Goal: Task Accomplishment & Management: Complete application form

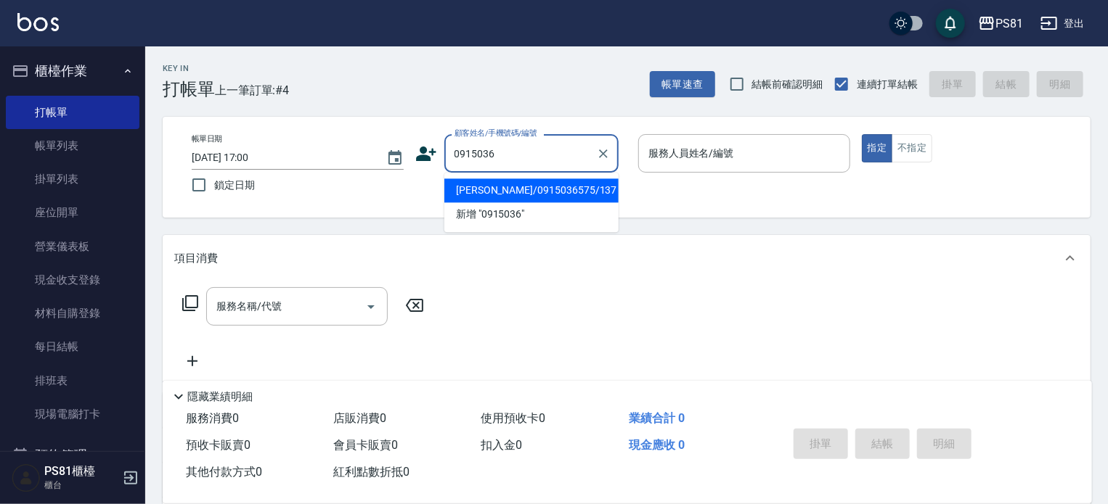
click at [573, 189] on li "[PERSON_NAME]/0915036575/137" at bounding box center [531, 191] width 174 height 24
type input "[PERSON_NAME]/0915036575/137"
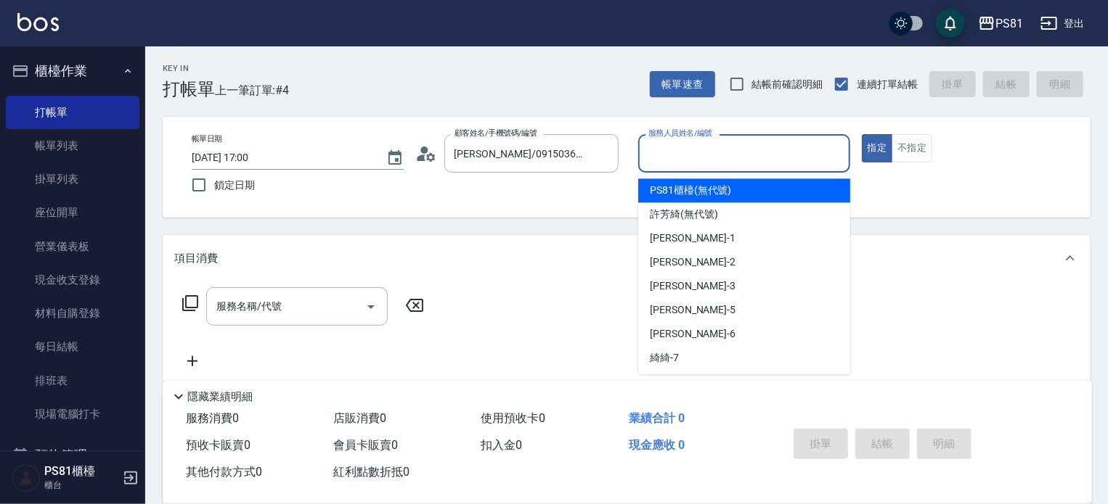
click at [688, 152] on input "服務人員姓名/編號" at bounding box center [743, 153] width 199 height 25
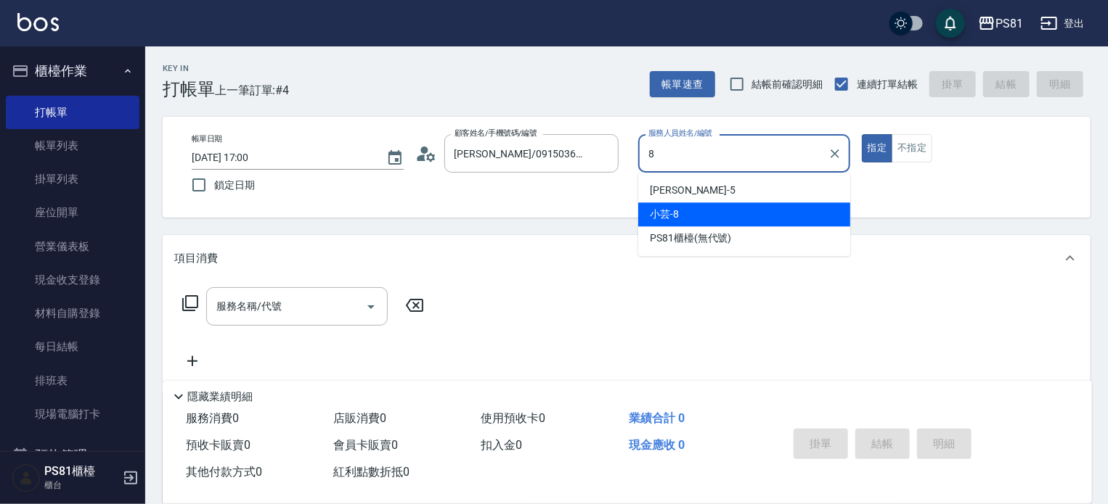
type input "小芸-8"
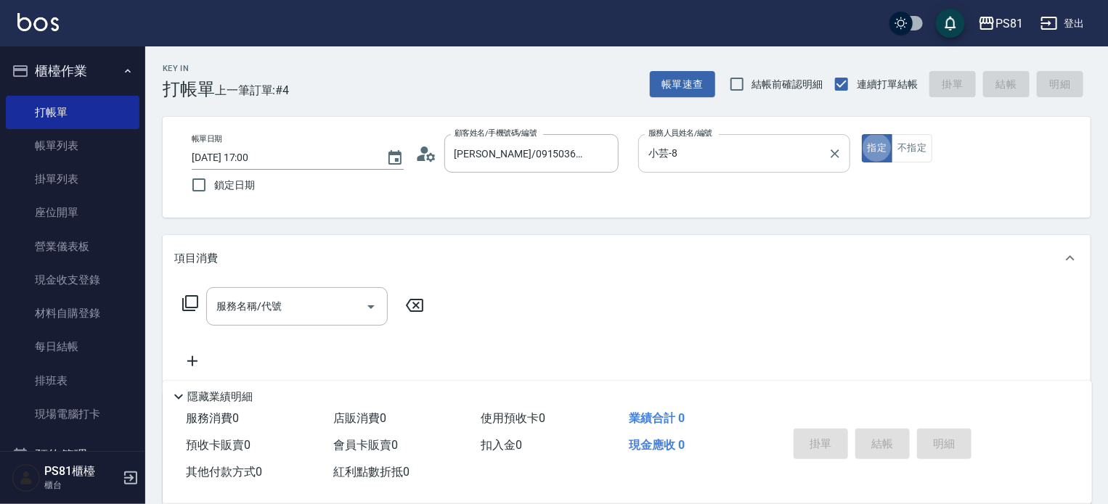
type button "true"
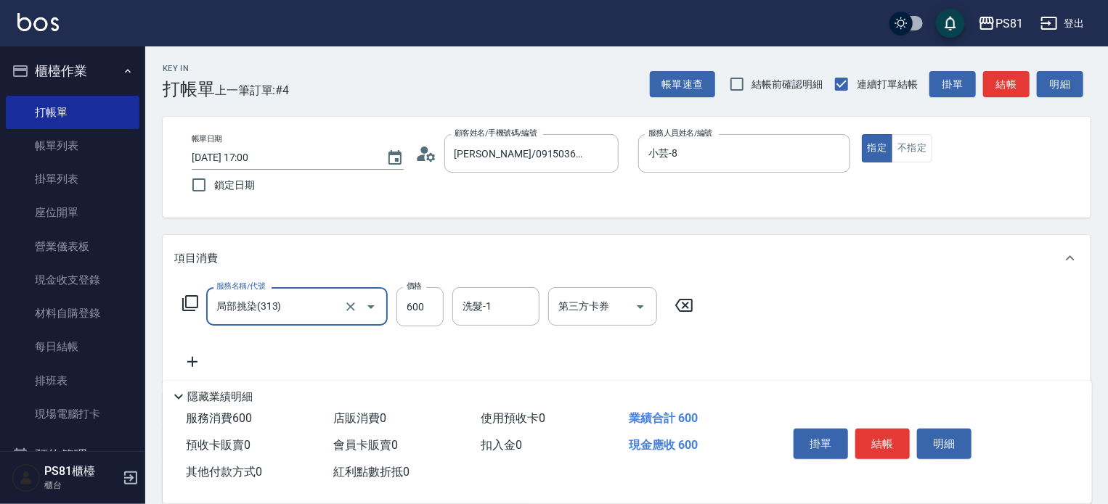
type input "局部挑染(313)"
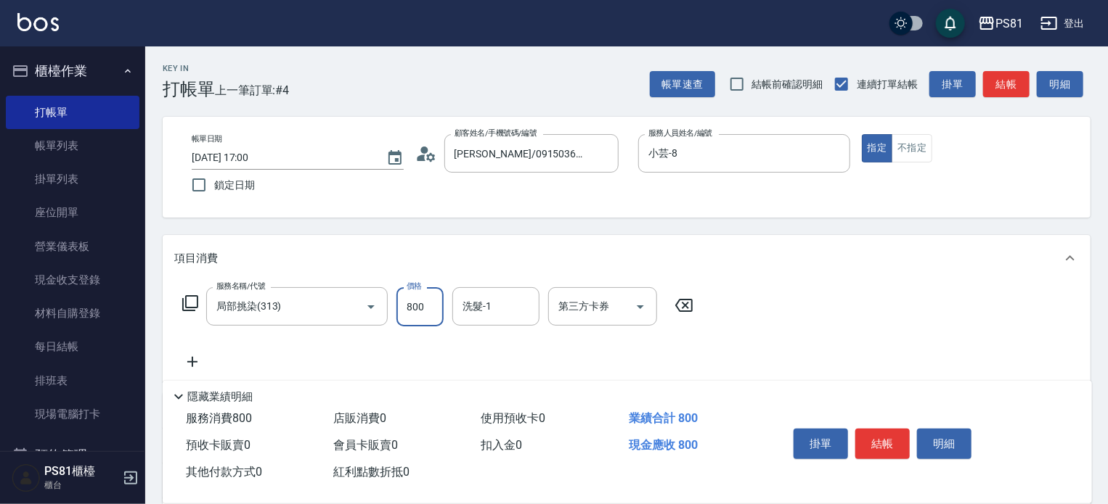
type input "800"
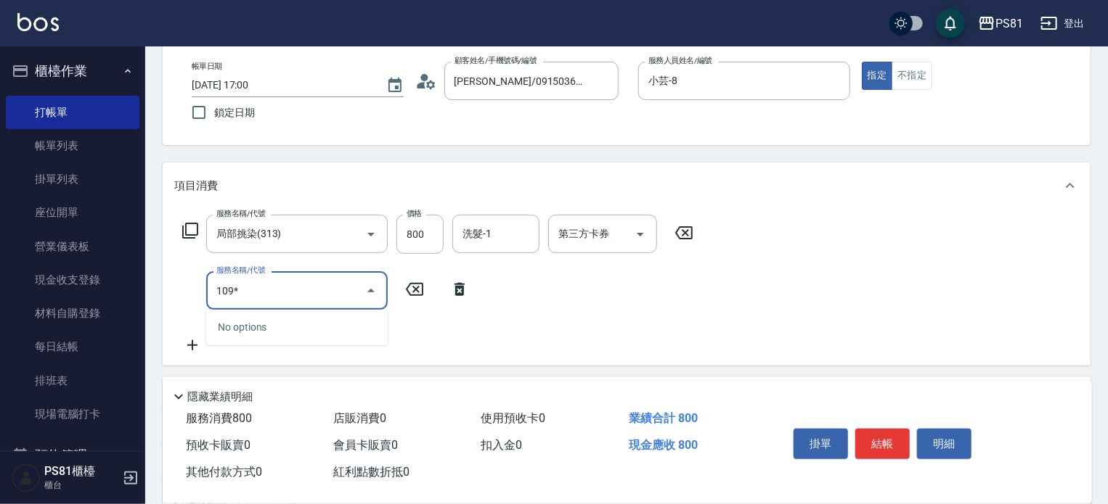
scroll to position [218, 0]
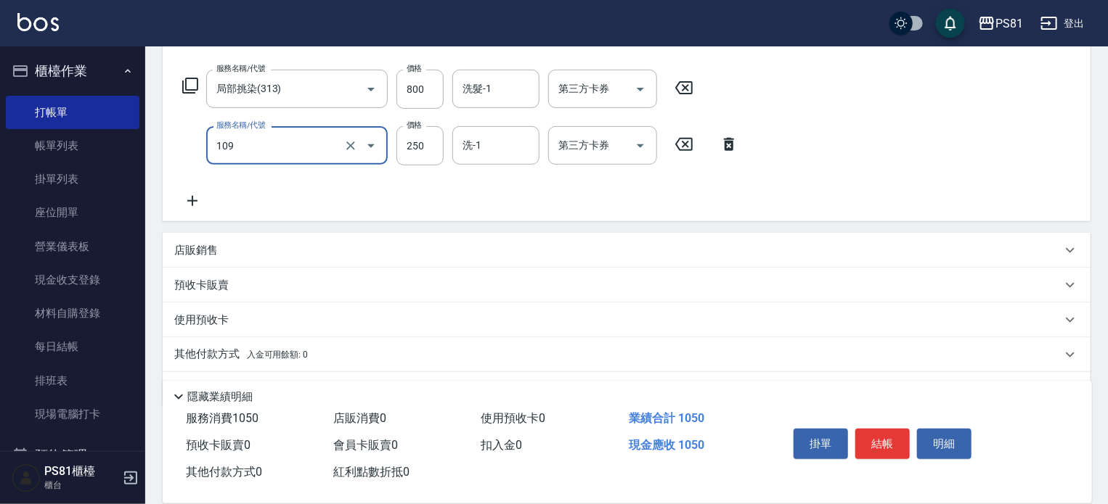
type input "控油AND護色洗(109)"
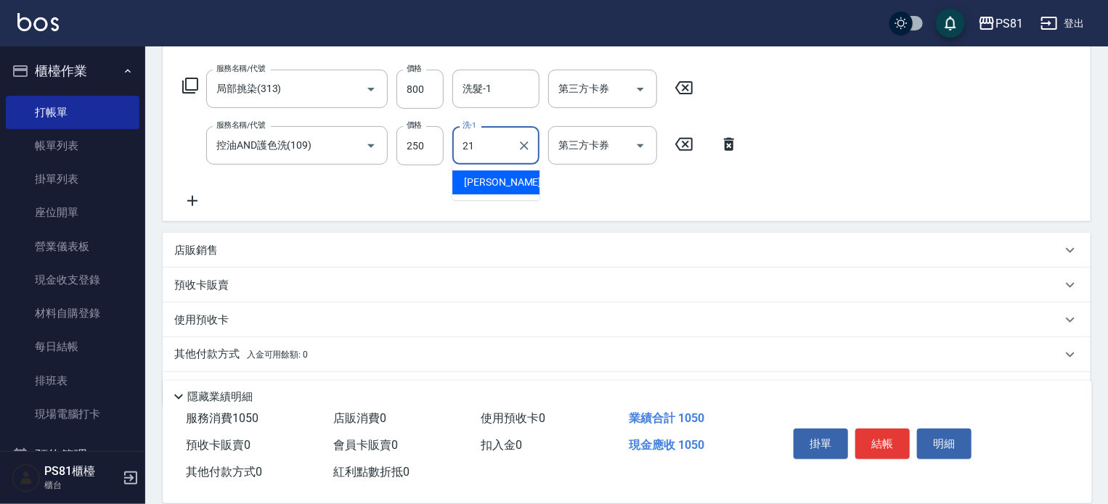
type input "Q比-21"
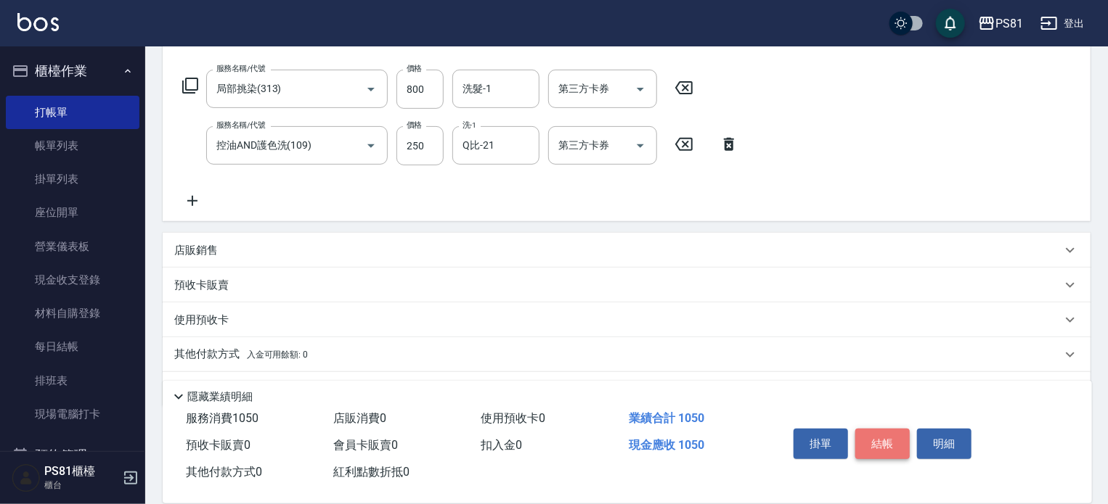
click at [888, 434] on button "結帳" at bounding box center [882, 444] width 54 height 30
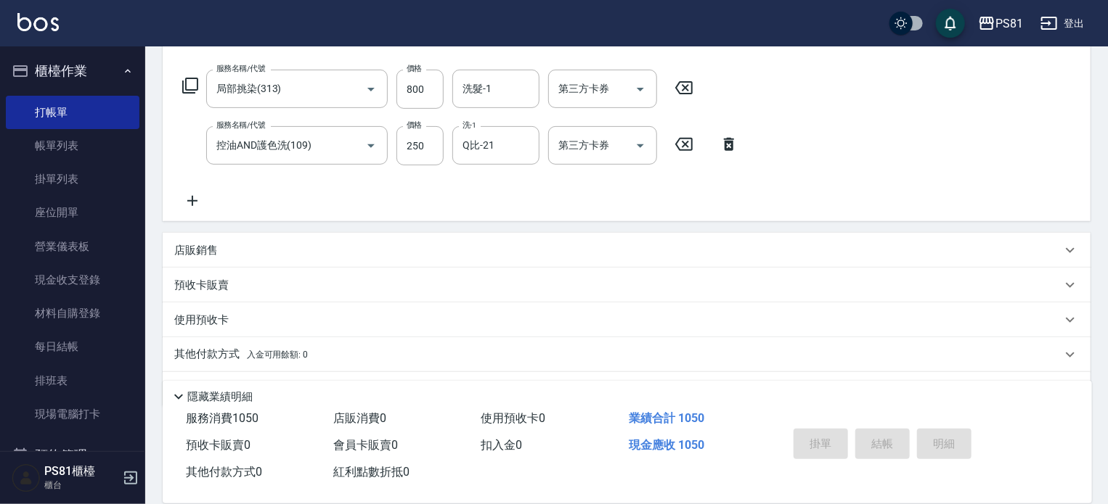
type input "[DATE] 18:13"
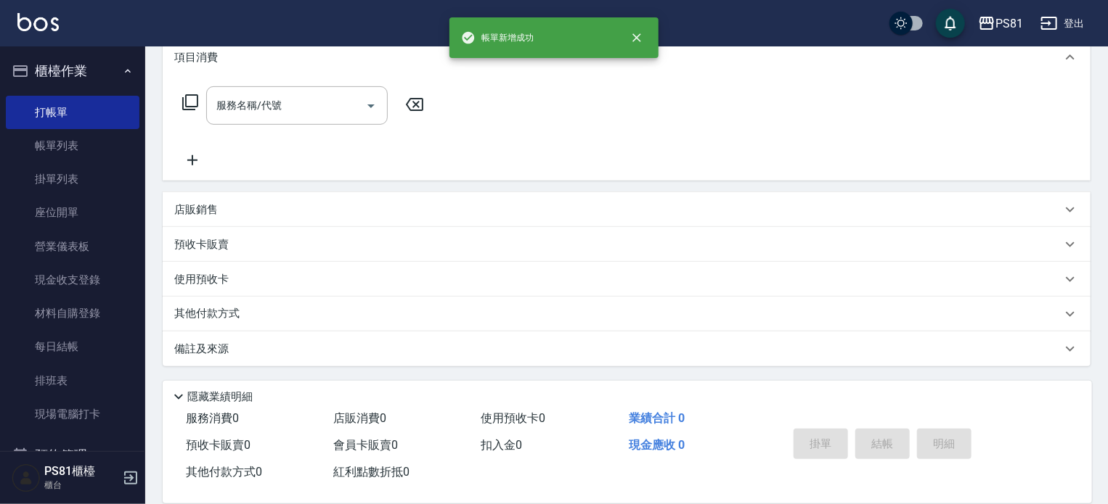
scroll to position [0, 0]
